Goal: Register for event/course

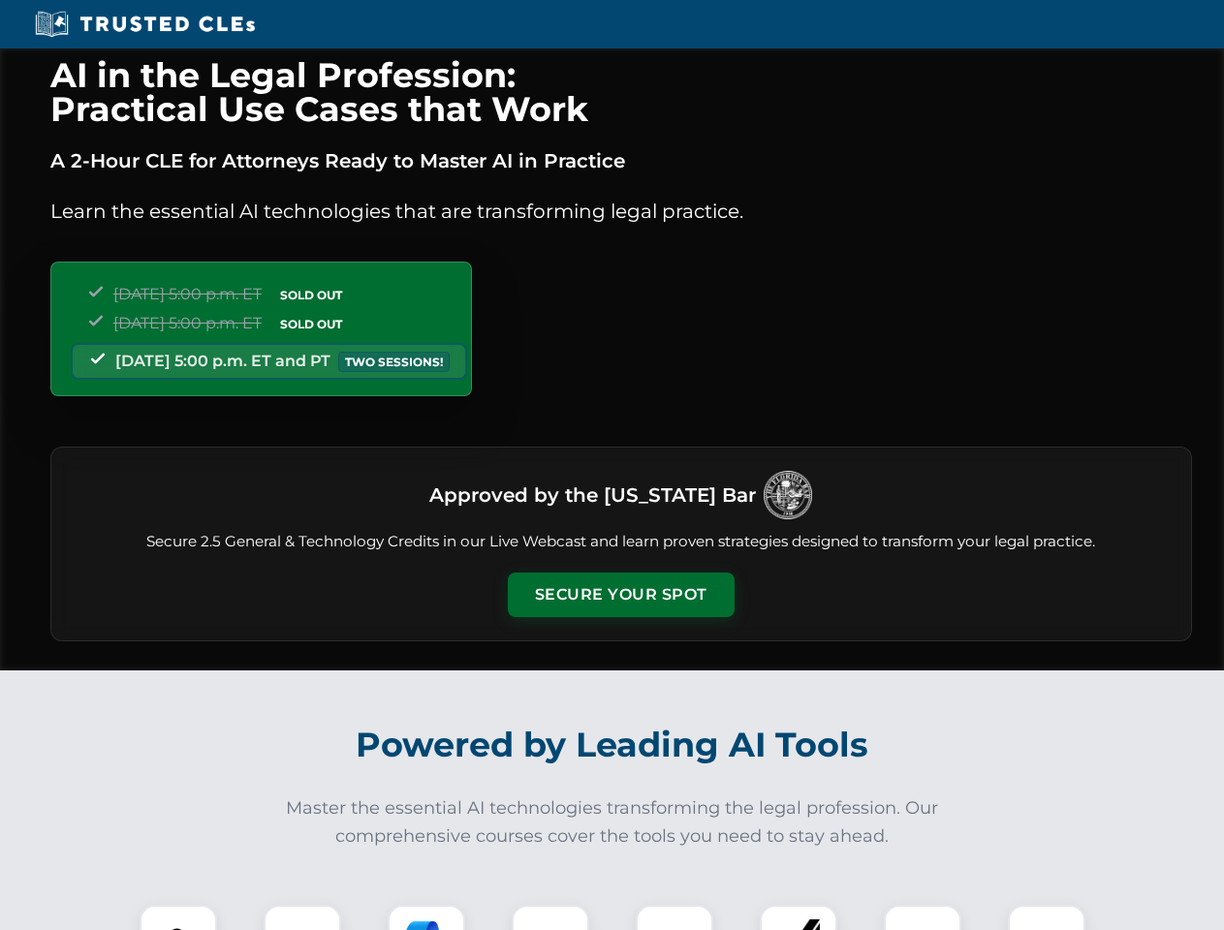
click at [620, 595] on button "Secure Your Spot" at bounding box center [621, 595] width 227 height 45
click at [178, 918] on img at bounding box center [178, 944] width 56 height 56
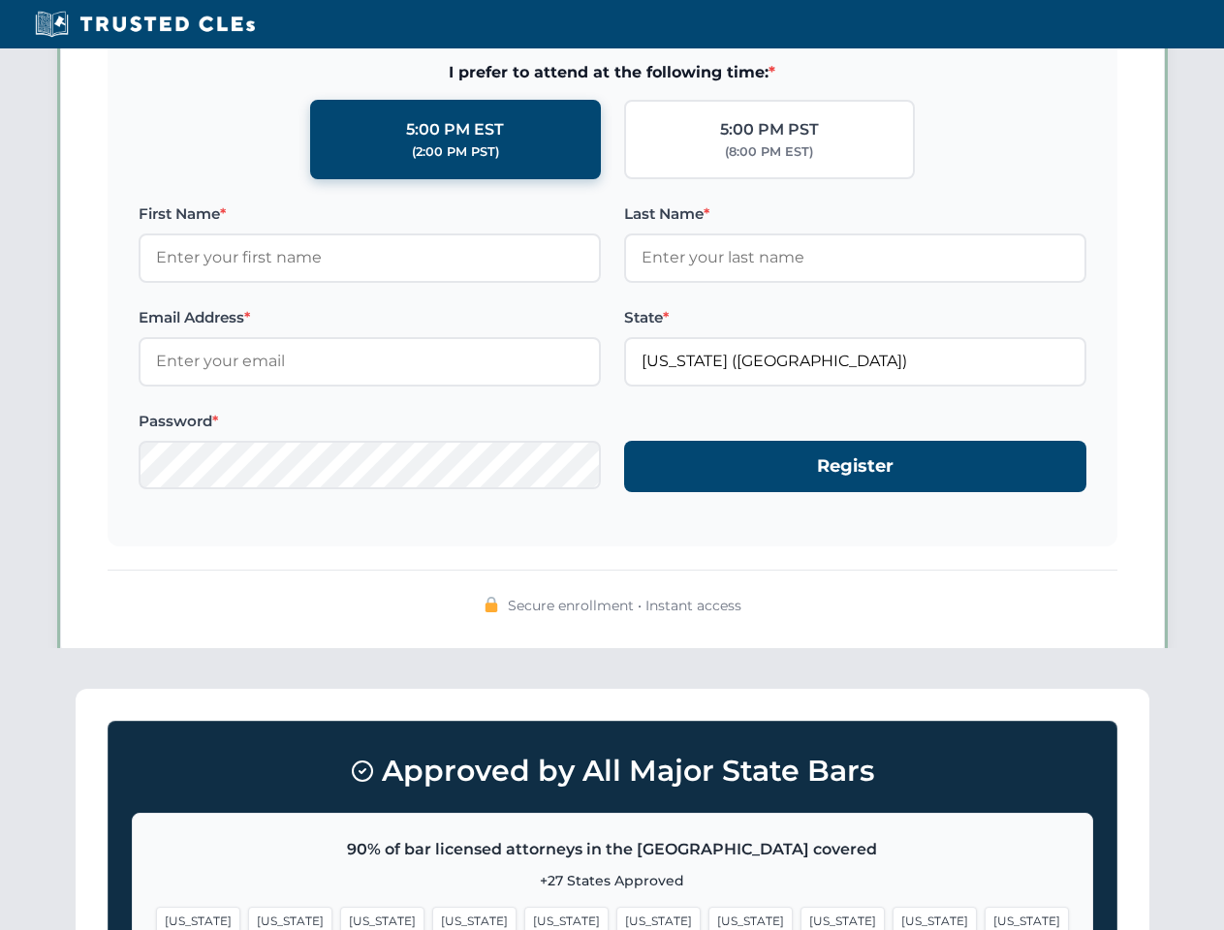
click at [708, 918] on span "[US_STATE]" at bounding box center [750, 921] width 84 height 28
click at [892, 918] on span "[US_STATE]" at bounding box center [934, 921] width 84 height 28
